Goal: Complete application form

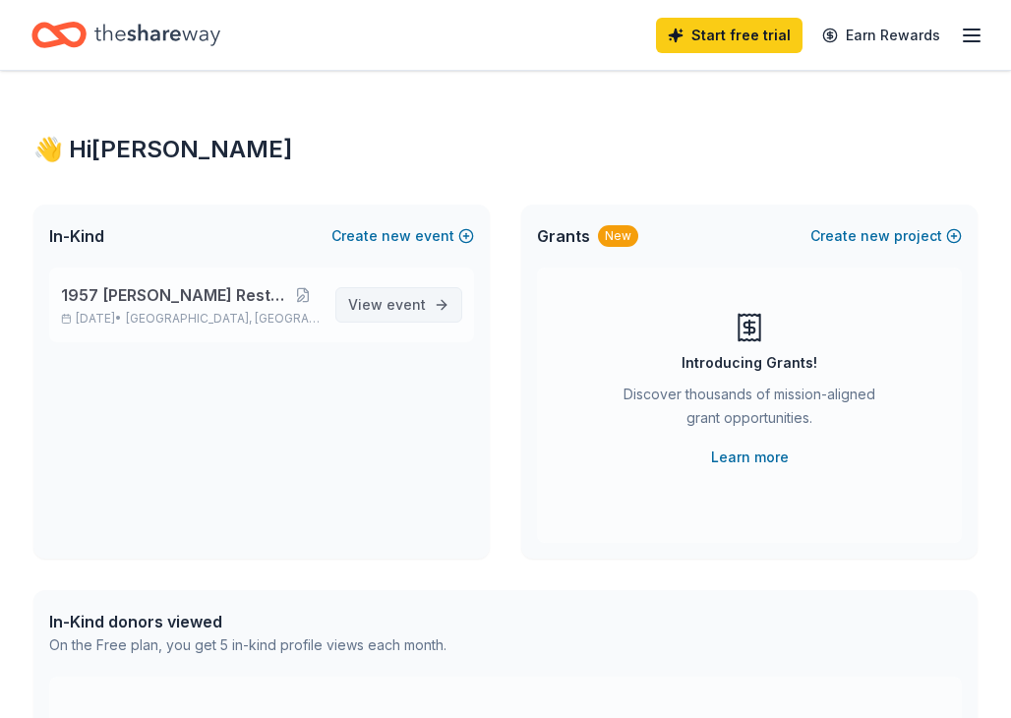
click at [395, 308] on span "event" at bounding box center [405, 304] width 39 height 17
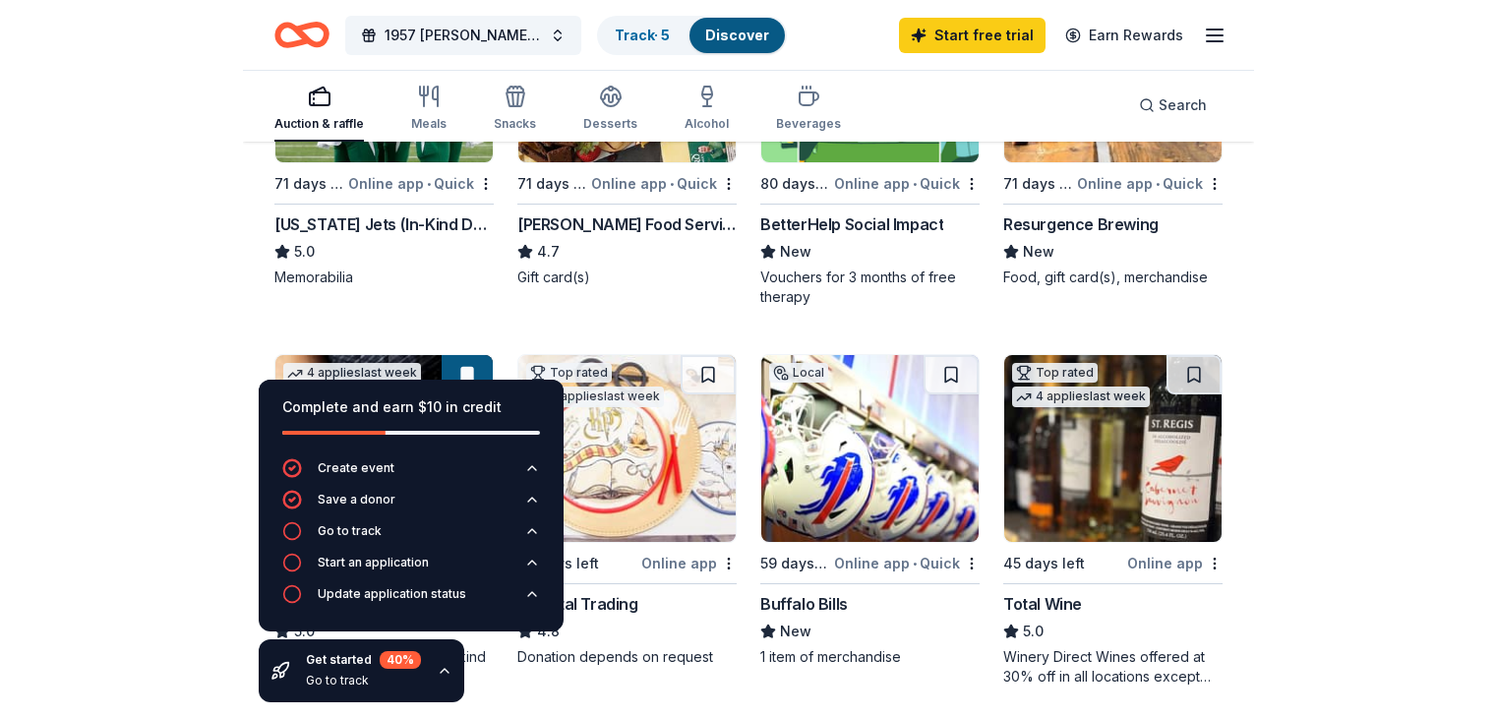
scroll to position [393, 0]
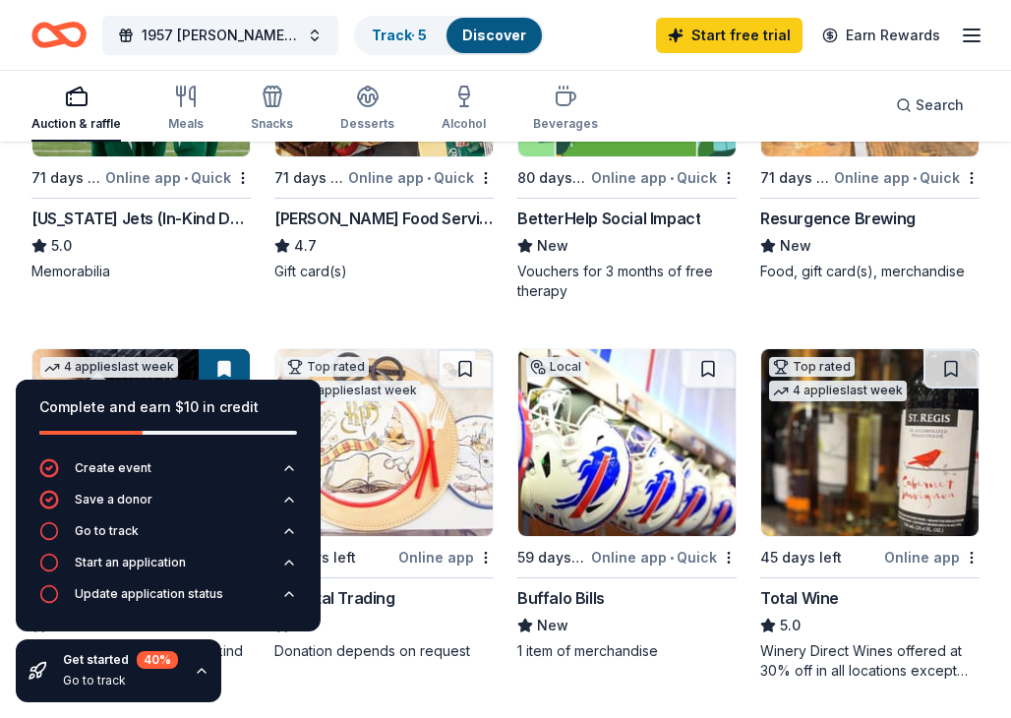
click at [551, 496] on img at bounding box center [626, 442] width 217 height 187
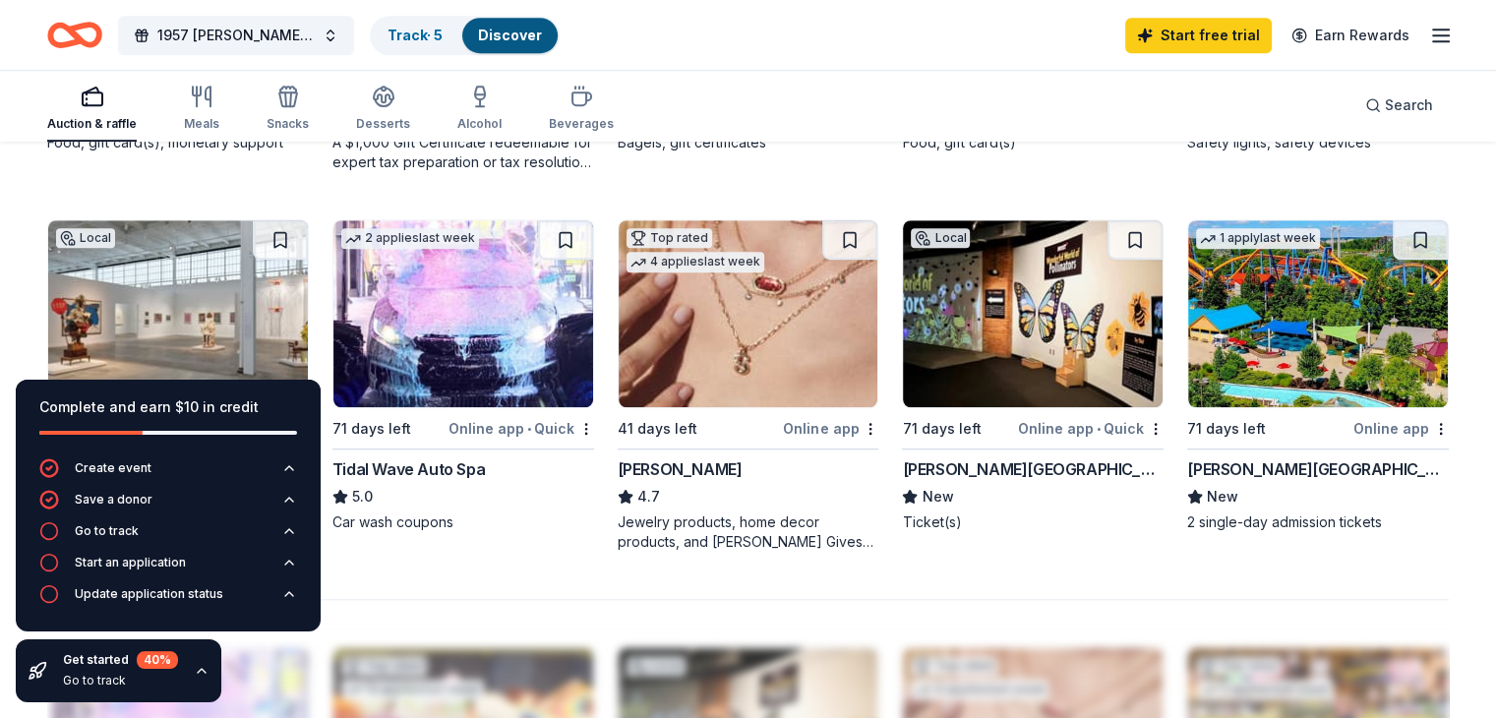
scroll to position [1278, 0]
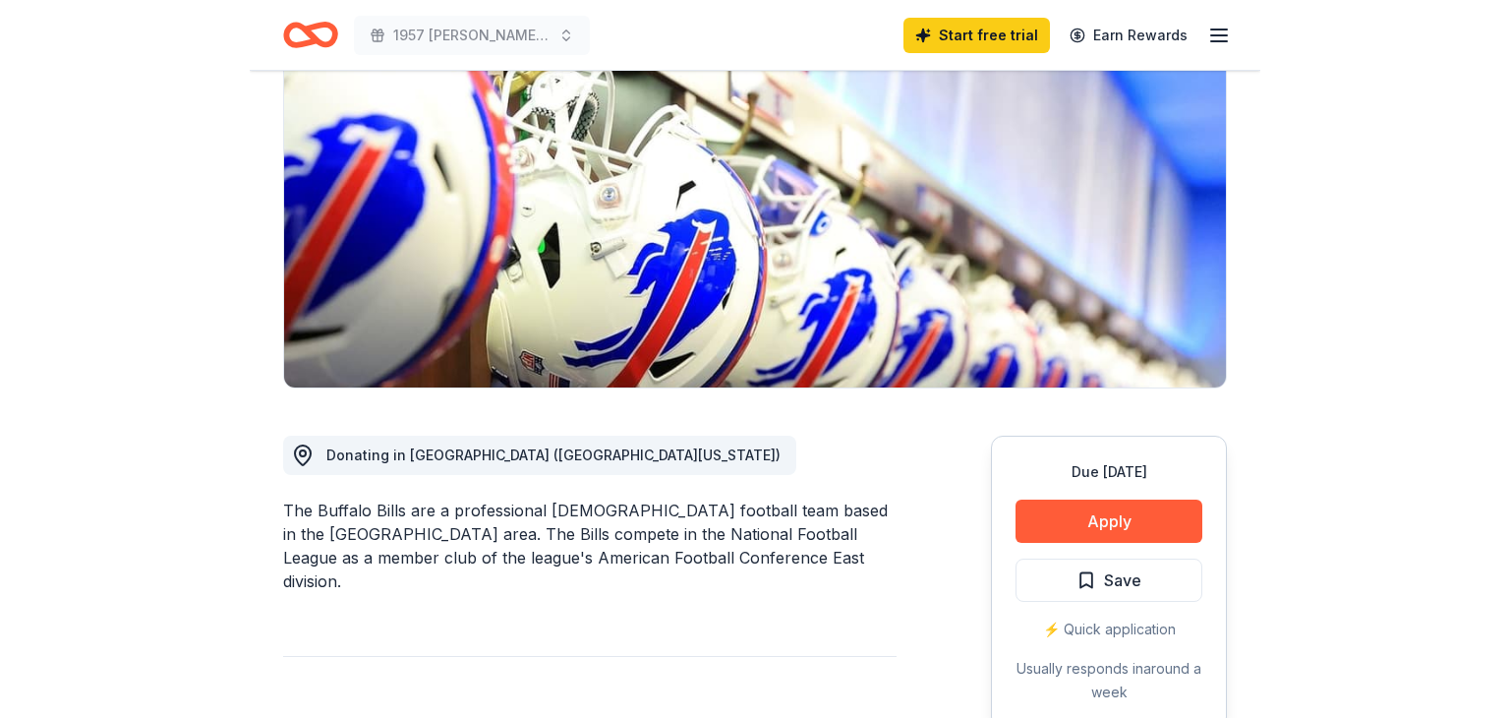
scroll to position [295, 0]
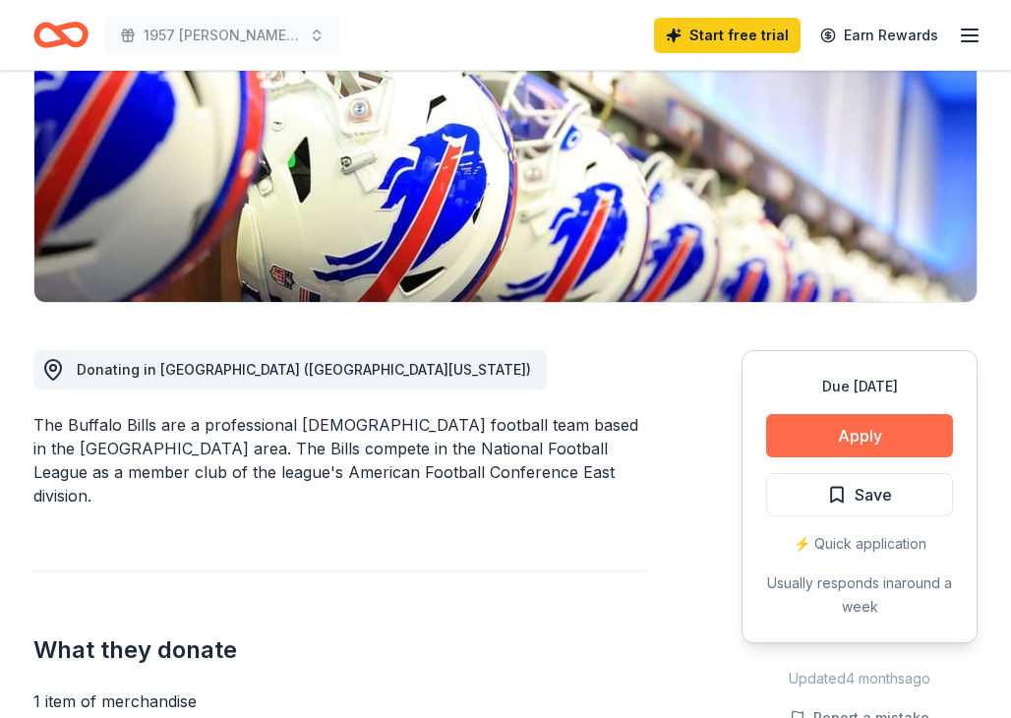
click at [806, 445] on button "Apply" at bounding box center [859, 435] width 187 height 43
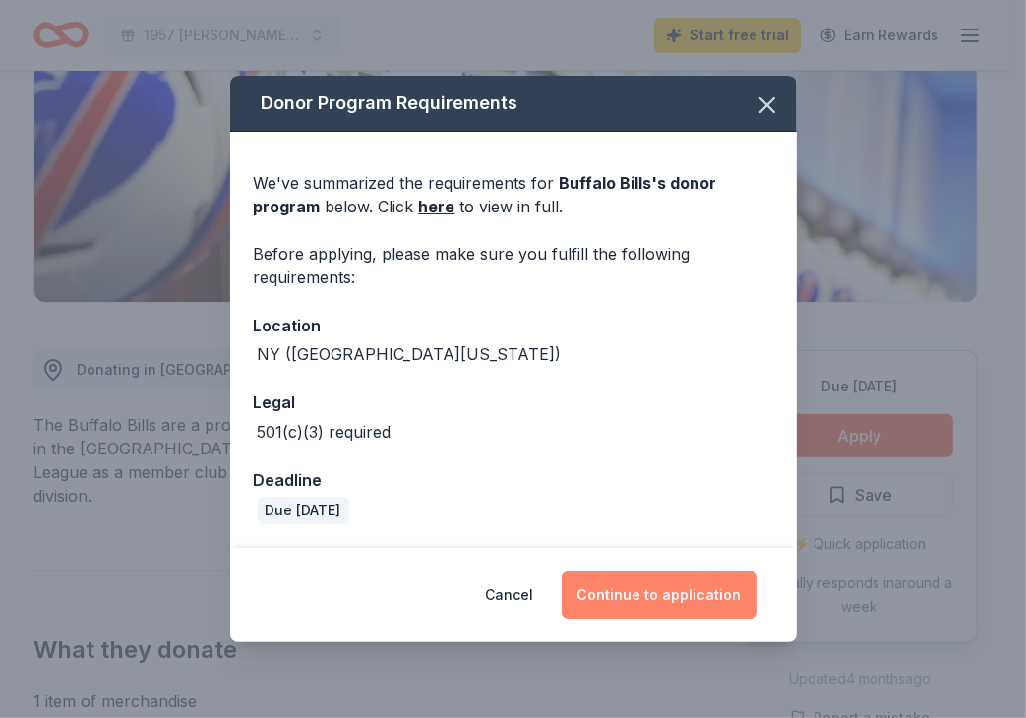
click at [609, 591] on button "Continue to application" at bounding box center [659, 594] width 196 height 47
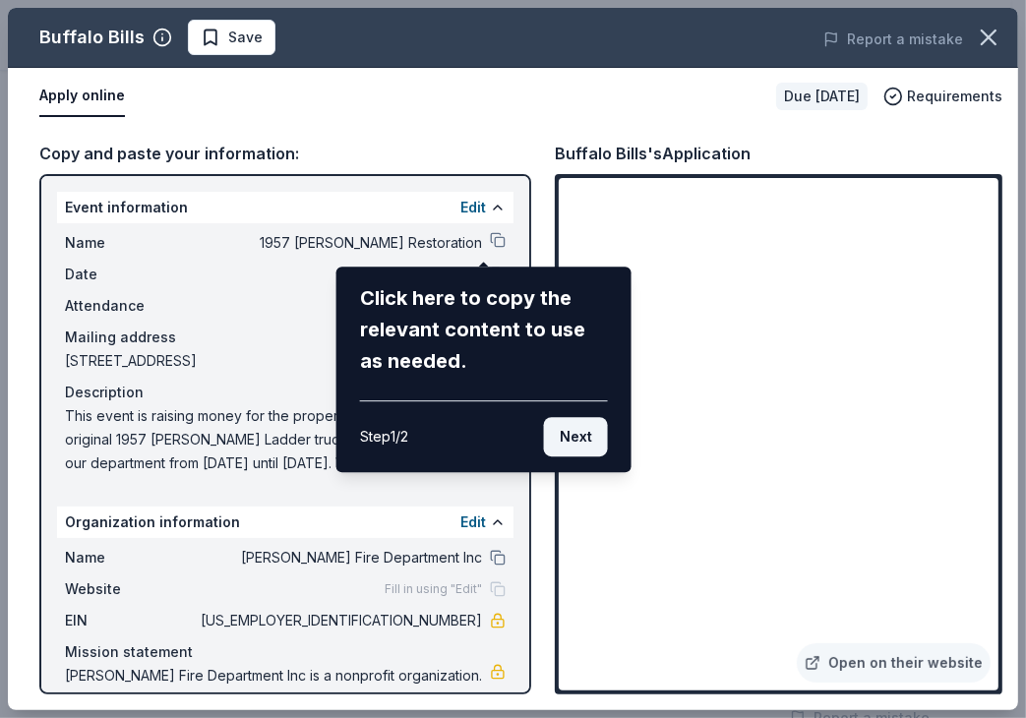
click at [576, 444] on button "Next" at bounding box center [576, 436] width 64 height 39
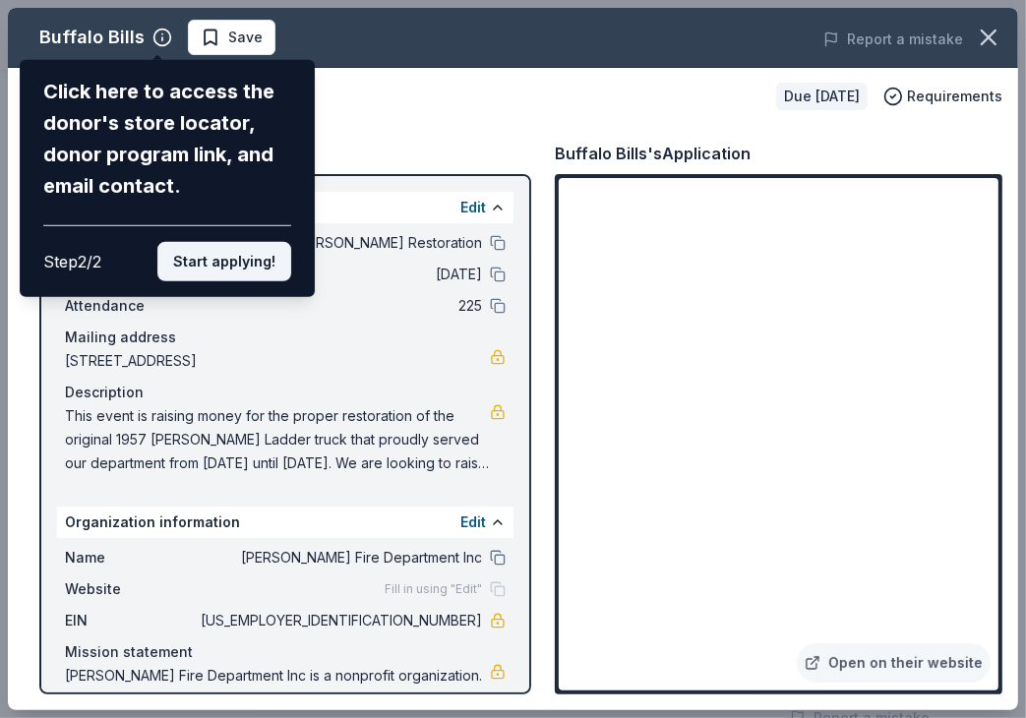
click at [245, 265] on button "Start applying!" at bounding box center [224, 261] width 134 height 39
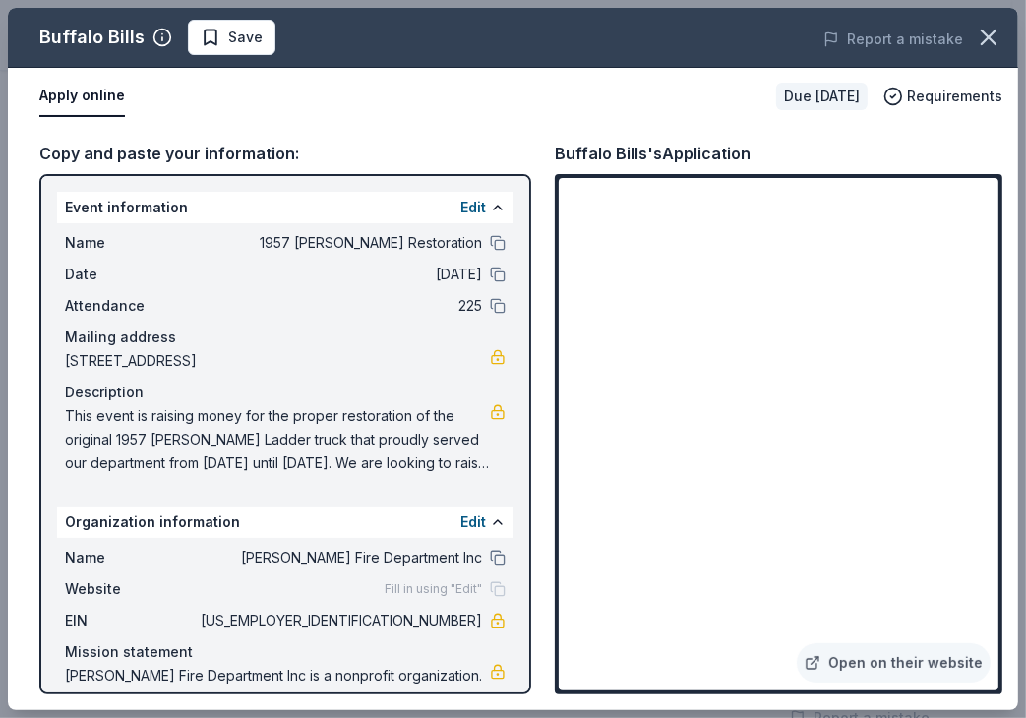
click at [959, 194] on div "Buffalo Bills Save Report a mistake Apply online Due [DATE] Requirements Copy a…" at bounding box center [513, 359] width 1010 height 702
click at [816, 512] on div "Buffalo Bills Save Report a mistake Apply online Due [DATE] Requirements Copy a…" at bounding box center [513, 359] width 1010 height 702
click at [881, 664] on div "Buffalo Bills Save Report a mistake Apply online Due [DATE] Requirements Copy a…" at bounding box center [513, 359] width 1010 height 702
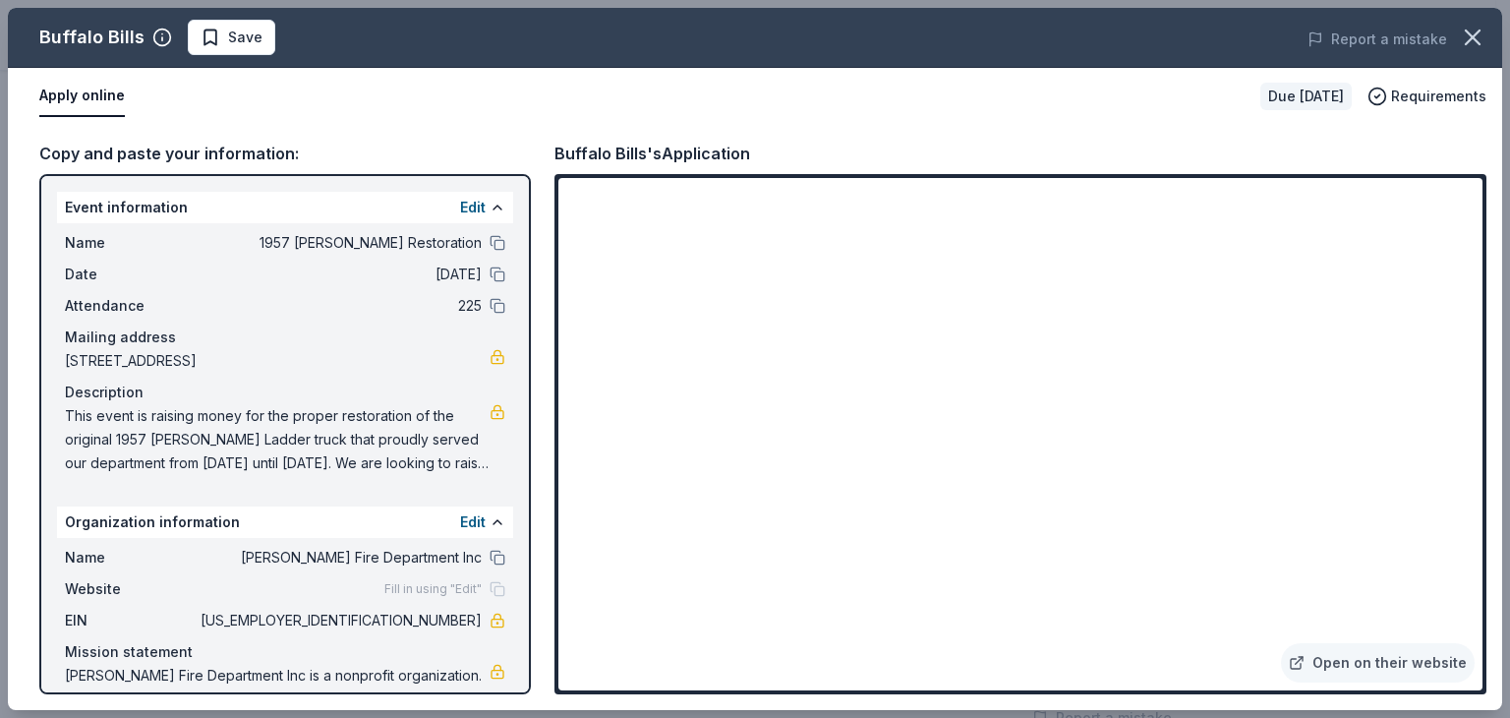
click at [519, 144] on div "Buffalo Bills Save Report a mistake Apply online Due [DATE] Requirements Copy a…" at bounding box center [755, 359] width 1495 height 702
click at [519, 288] on div "Buffalo Bills Save Report a mistake Apply online Due [DATE] Requirements Copy a…" at bounding box center [755, 359] width 1495 height 702
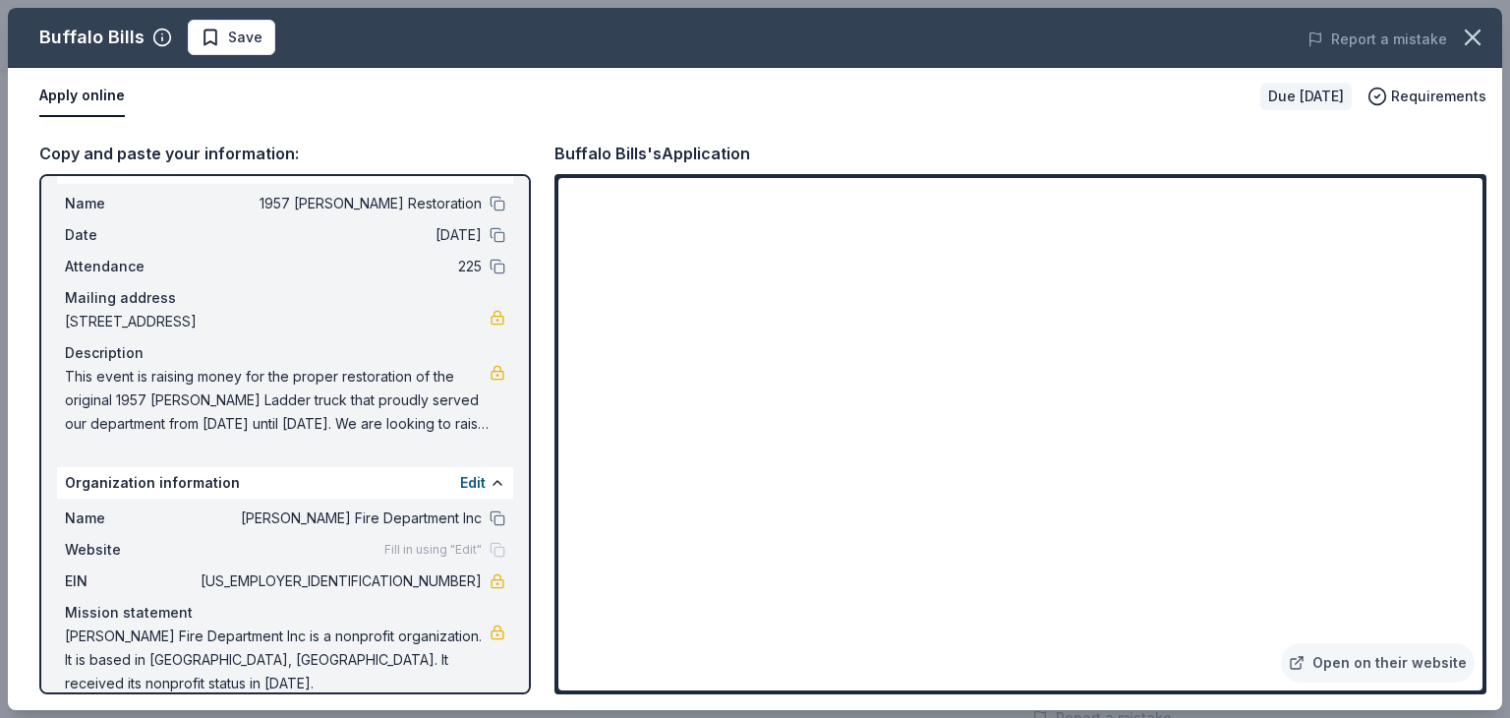
scroll to position [41, 0]
